Goal: Ask a question: Seek information or help from site administrators or community

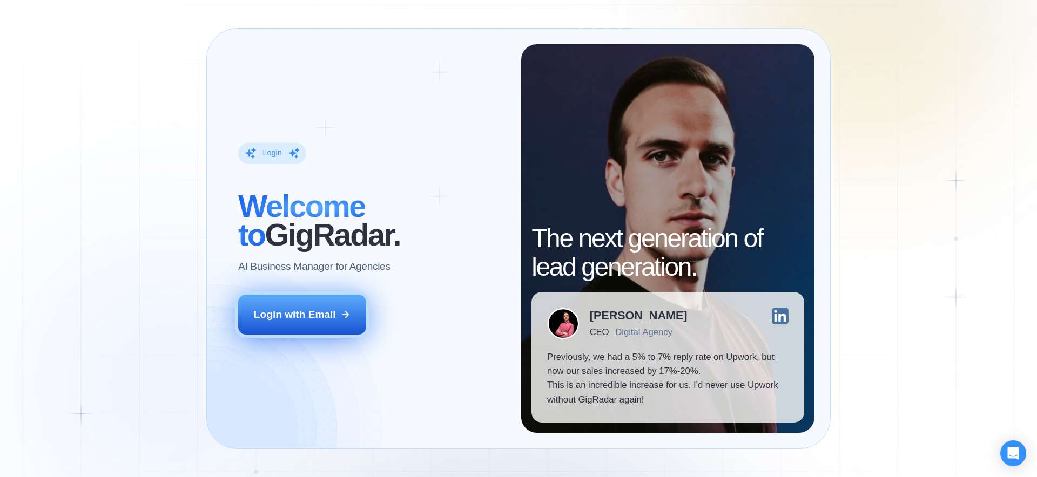
click at [326, 322] on button "Login with Email" at bounding box center [302, 315] width 129 height 40
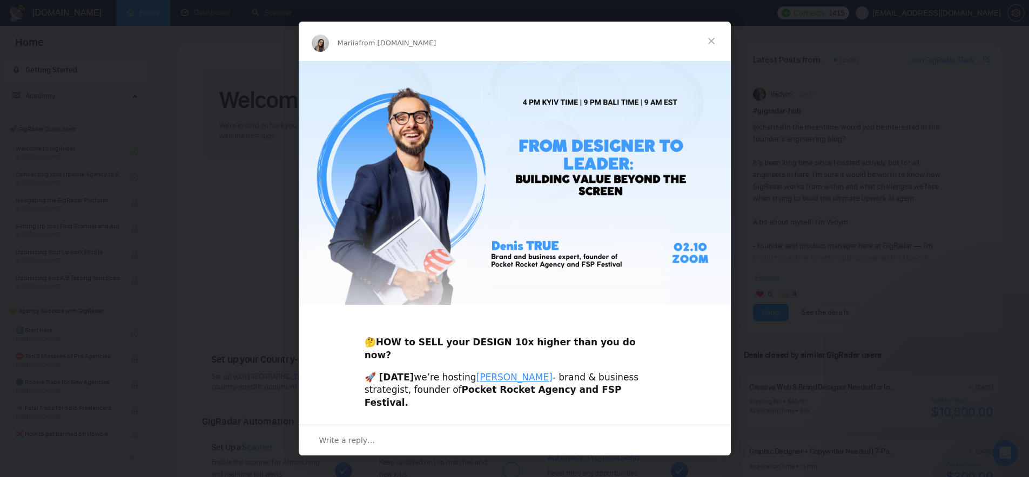
click at [710, 41] on span "Close" at bounding box center [711, 41] width 39 height 39
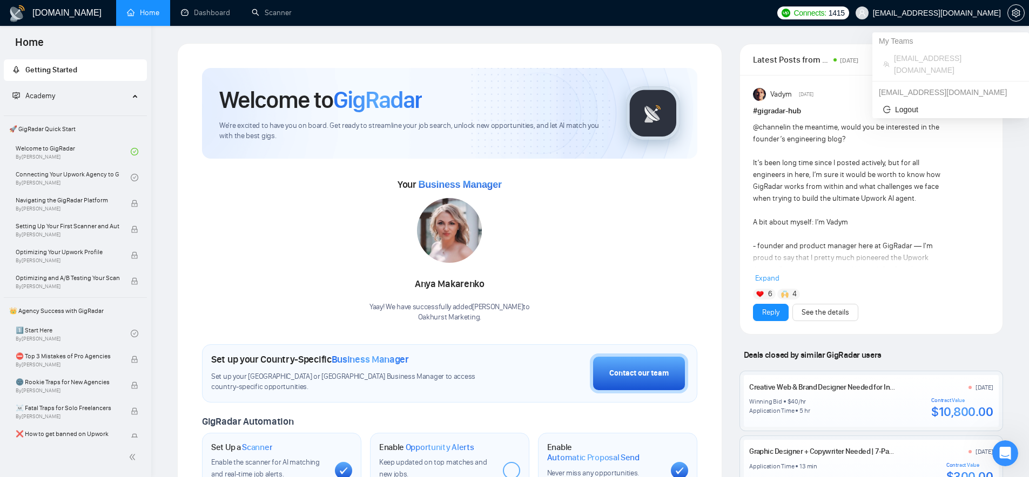
click at [960, 13] on span "[EMAIL_ADDRESS][DOMAIN_NAME]" at bounding box center [937, 13] width 128 height 0
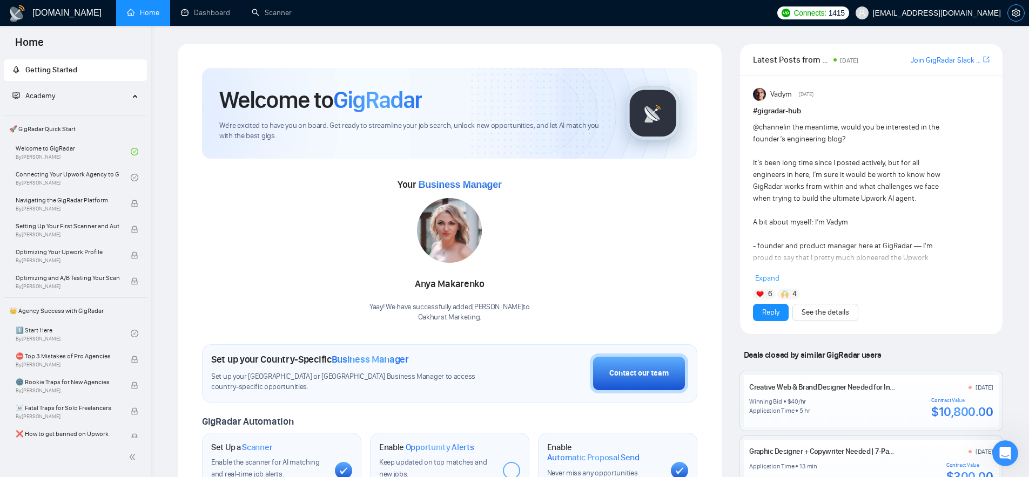
click at [1012, 17] on button "button" at bounding box center [1015, 12] width 17 height 17
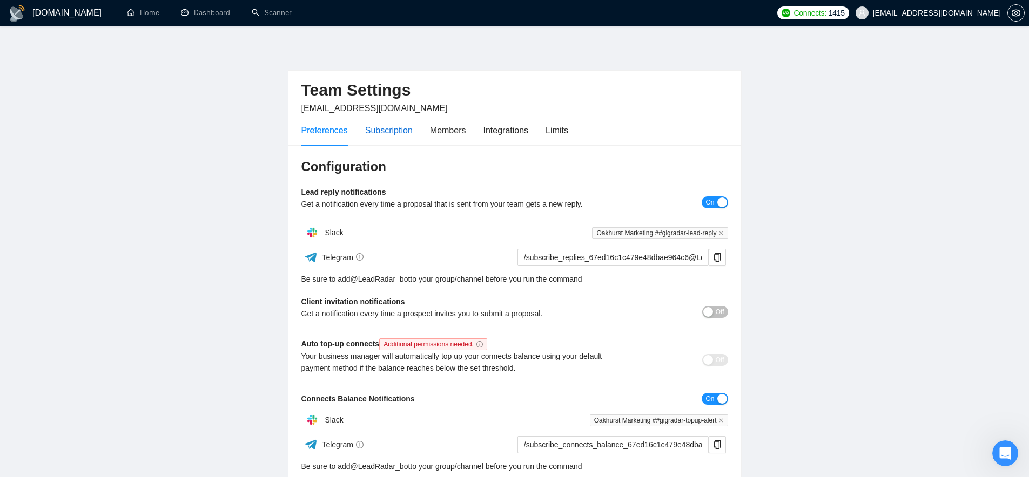
click at [382, 126] on div "Subscription" at bounding box center [389, 131] width 48 height 14
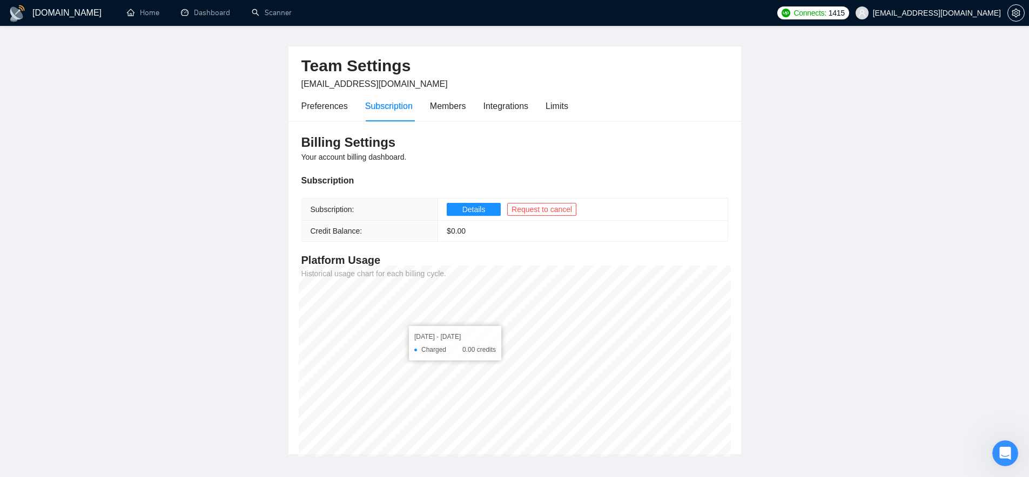
scroll to position [8, 0]
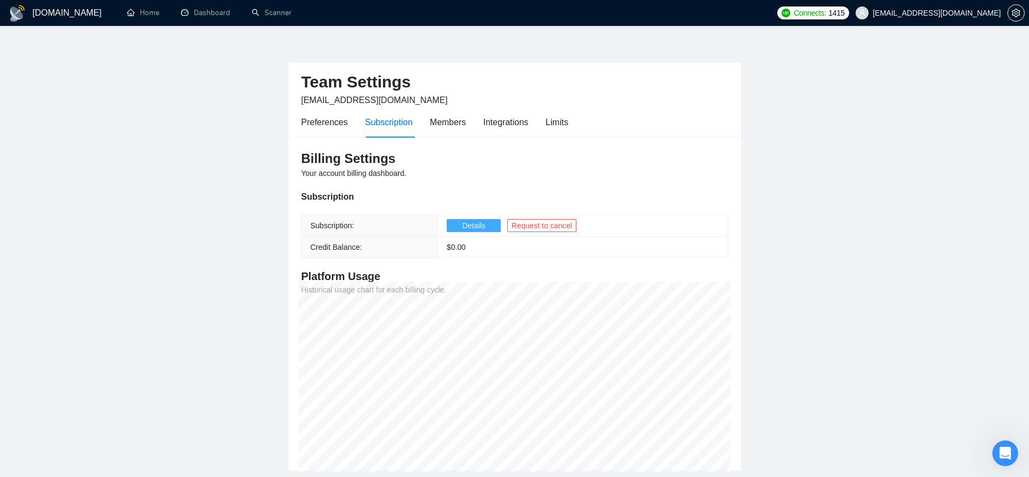
click at [477, 224] on span "Details" at bounding box center [473, 226] width 23 height 12
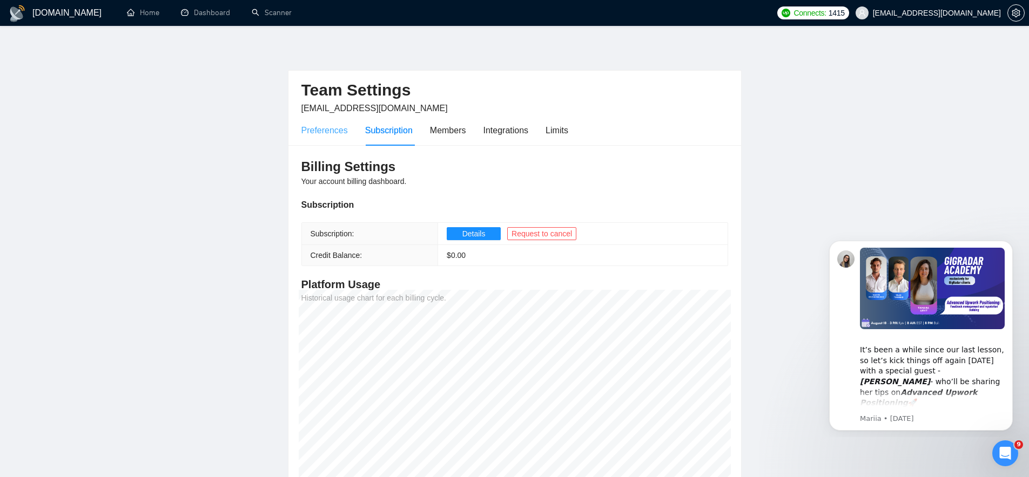
click at [314, 139] on div "Preferences" at bounding box center [324, 130] width 46 height 31
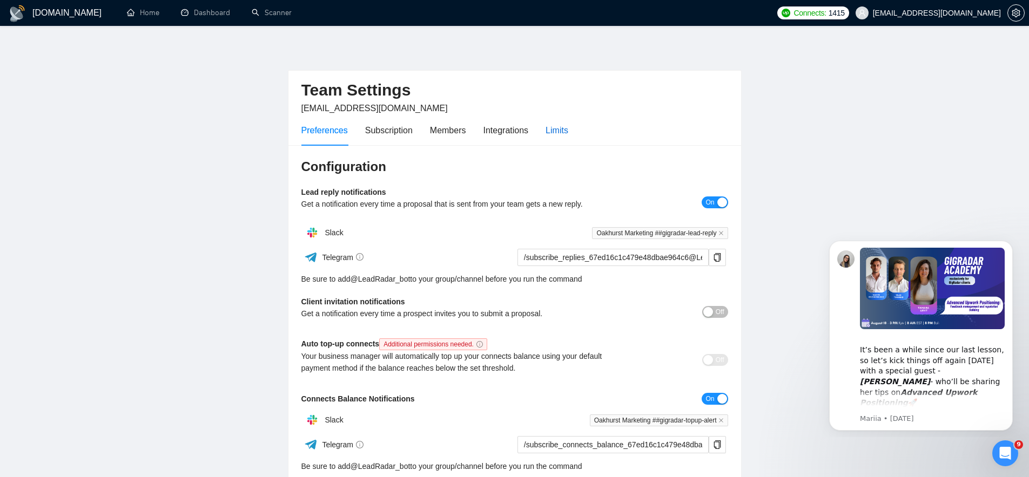
click at [567, 129] on div "Limits" at bounding box center [557, 131] width 23 height 14
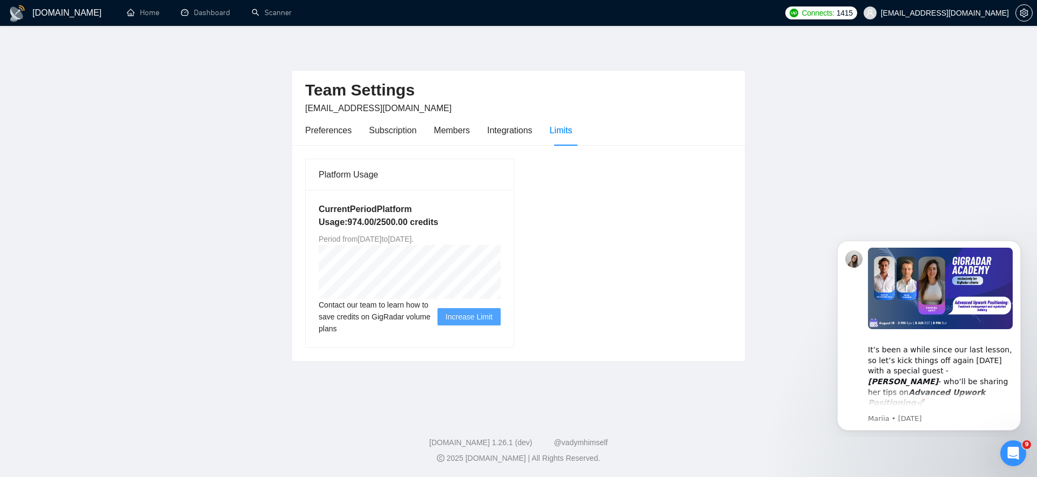
drag, startPoint x: 462, startPoint y: 239, endPoint x: 516, endPoint y: 236, distance: 53.5
click at [516, 236] on div "Platform Usage Current Period Platform Usage: 974.00 / 2500.00 credits Period f…" at bounding box center [410, 254] width 218 height 190
click at [336, 131] on div "Preferences" at bounding box center [328, 131] width 46 height 14
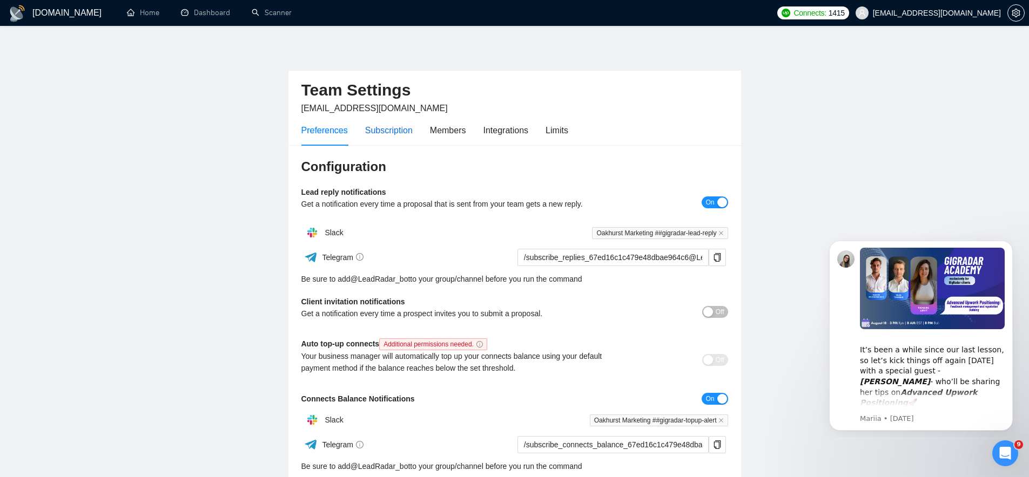
click at [383, 132] on div "Subscription" at bounding box center [389, 131] width 48 height 14
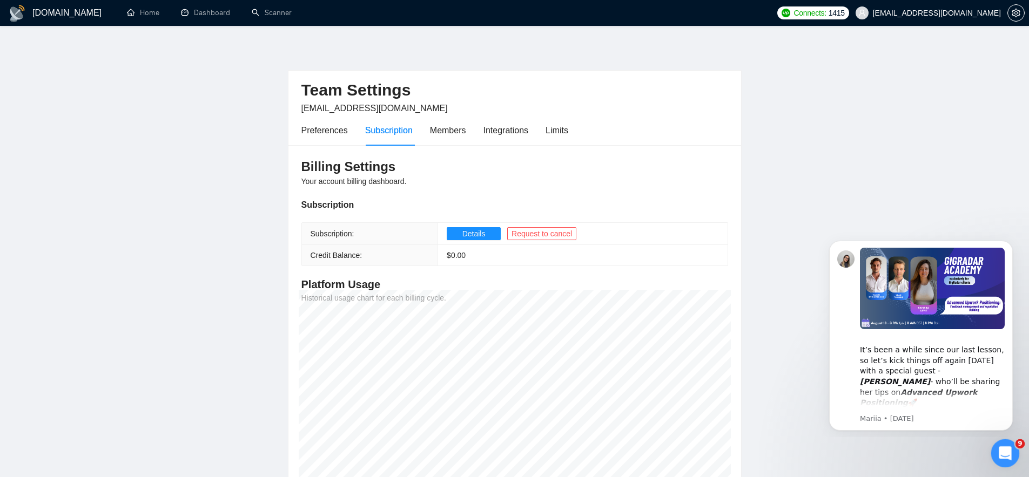
click at [1001, 451] on icon "Open Intercom Messenger" at bounding box center [1004, 452] width 18 height 18
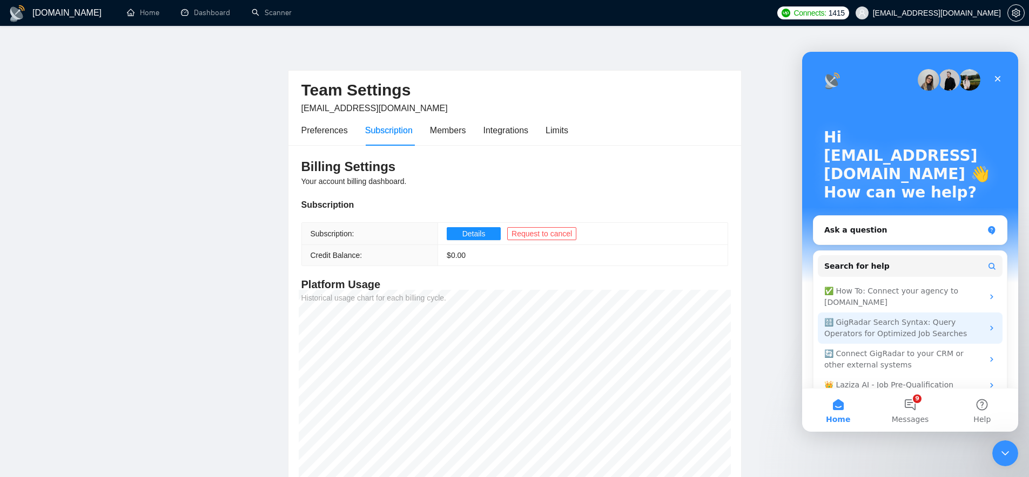
scroll to position [17, 0]
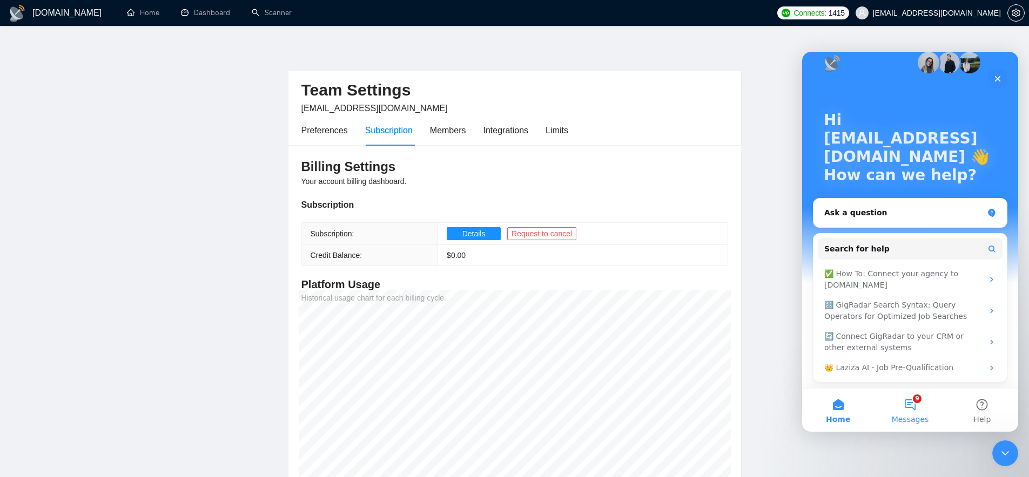
click at [916, 404] on button "9 Messages" at bounding box center [910, 410] width 72 height 43
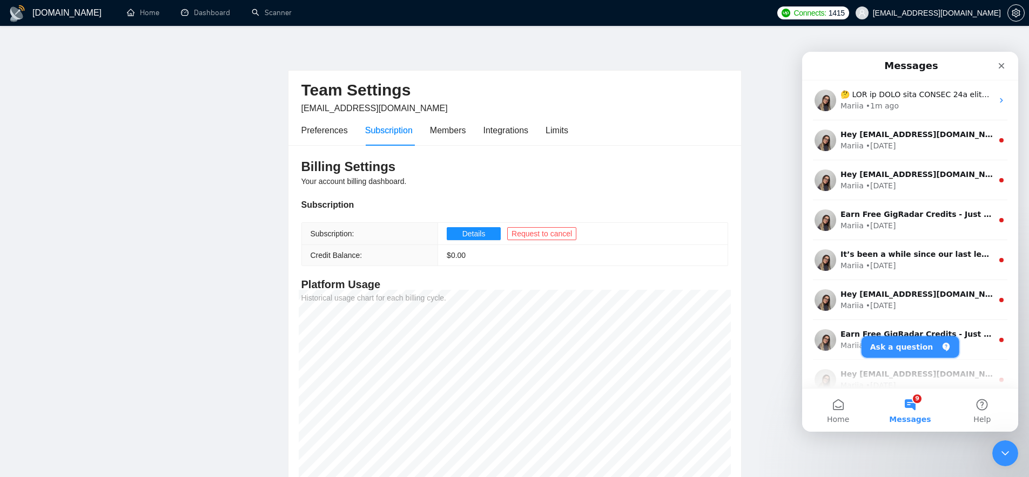
click at [922, 341] on button "Ask a question" at bounding box center [911, 348] width 98 height 22
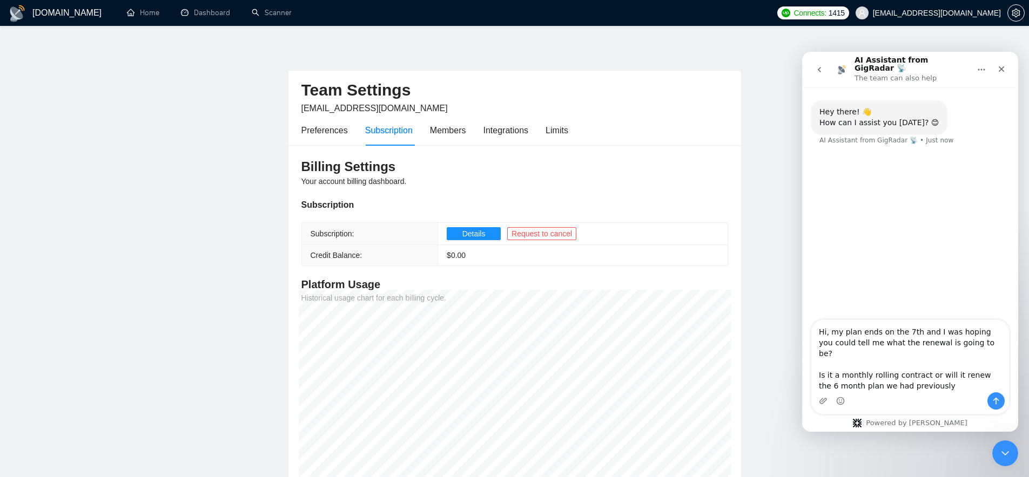
type textarea "Hi, my plan ends on the 7th and I was hoping you could tell me what the renewal…"
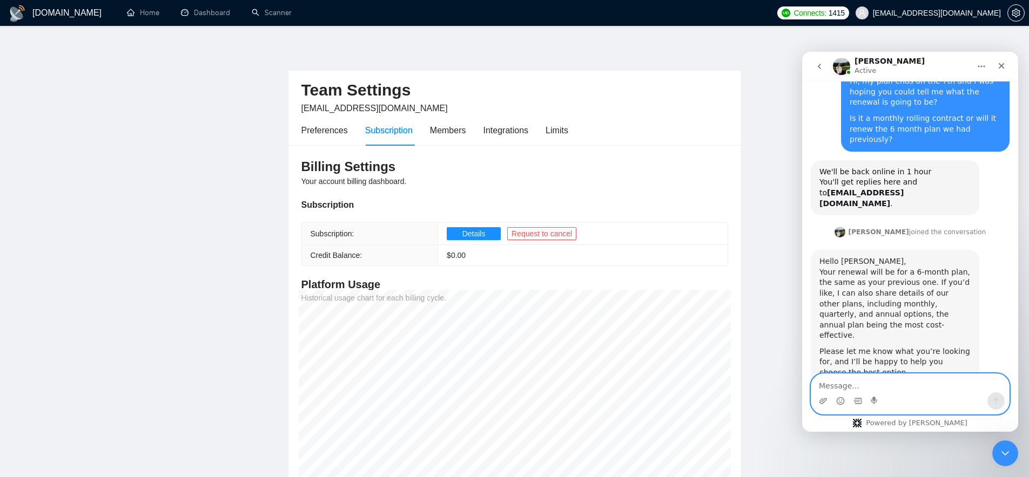
scroll to position [88, 0]
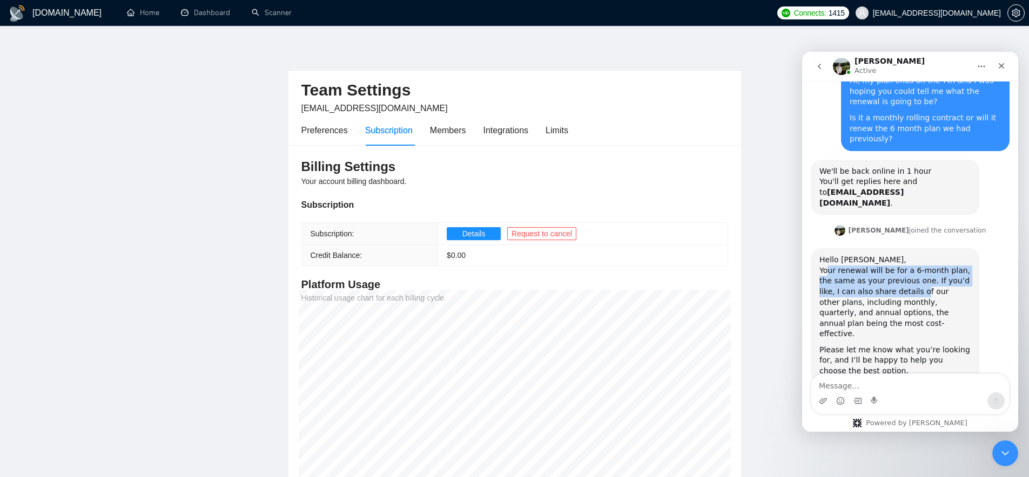
drag, startPoint x: 827, startPoint y: 250, endPoint x: 921, endPoint y: 269, distance: 96.0
click at [921, 269] on div "Your renewal will be for a 6-month plan, the same as your previous one. If you’…" at bounding box center [894, 303] width 151 height 74
click at [918, 282] on div "Your renewal will be for a 6-month plan, the same as your previous one. If you’…" at bounding box center [894, 303] width 151 height 74
click at [866, 282] on div "Your renewal will be for a 6-month plan, the same as your previous one. If you’…" at bounding box center [894, 303] width 151 height 74
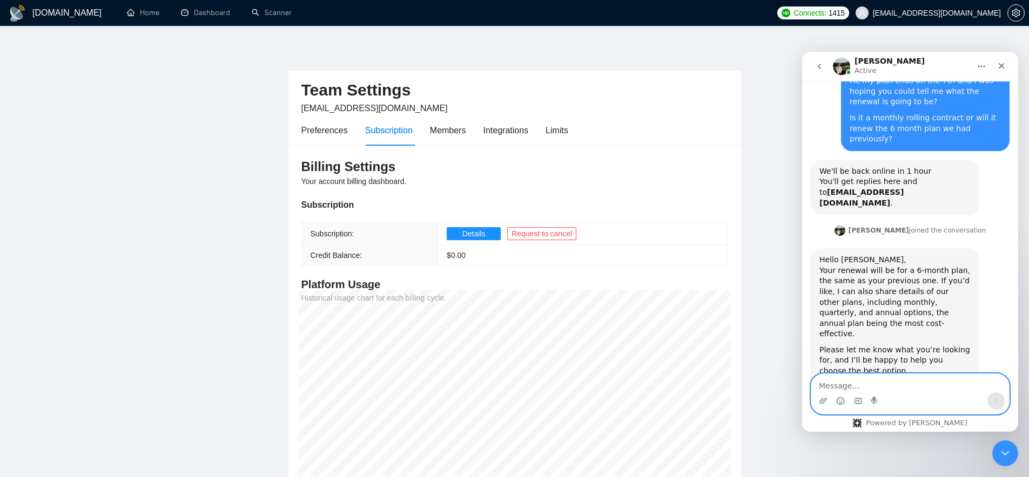
click at [880, 382] on textarea "Message…" at bounding box center [910, 383] width 198 height 18
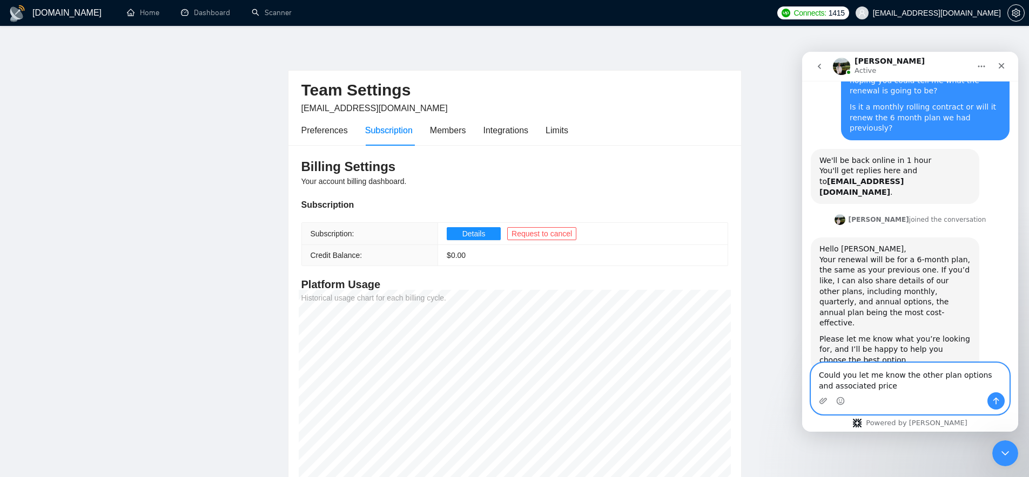
type textarea "Could you let me know the other plan options and associated price?"
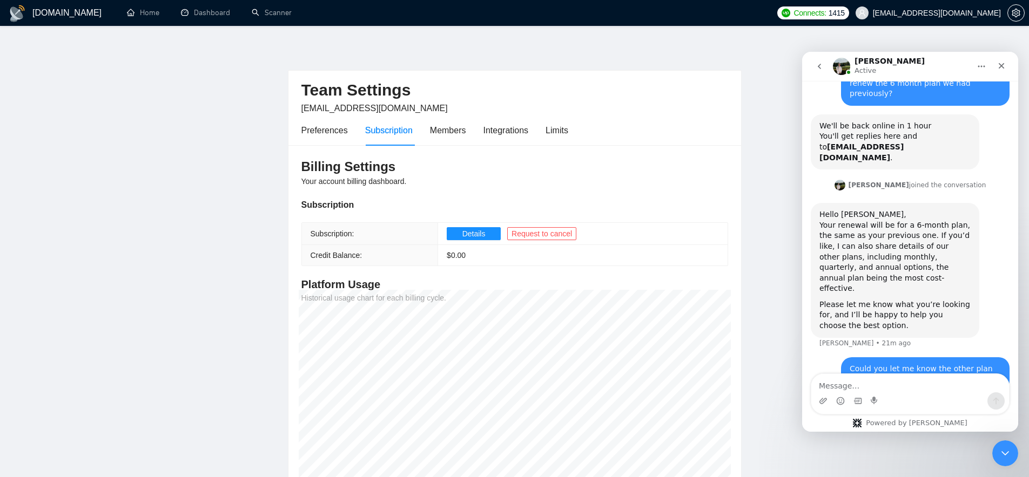
scroll to position [130, 0]
